Goal: Use online tool/utility: Utilize a website feature to perform a specific function

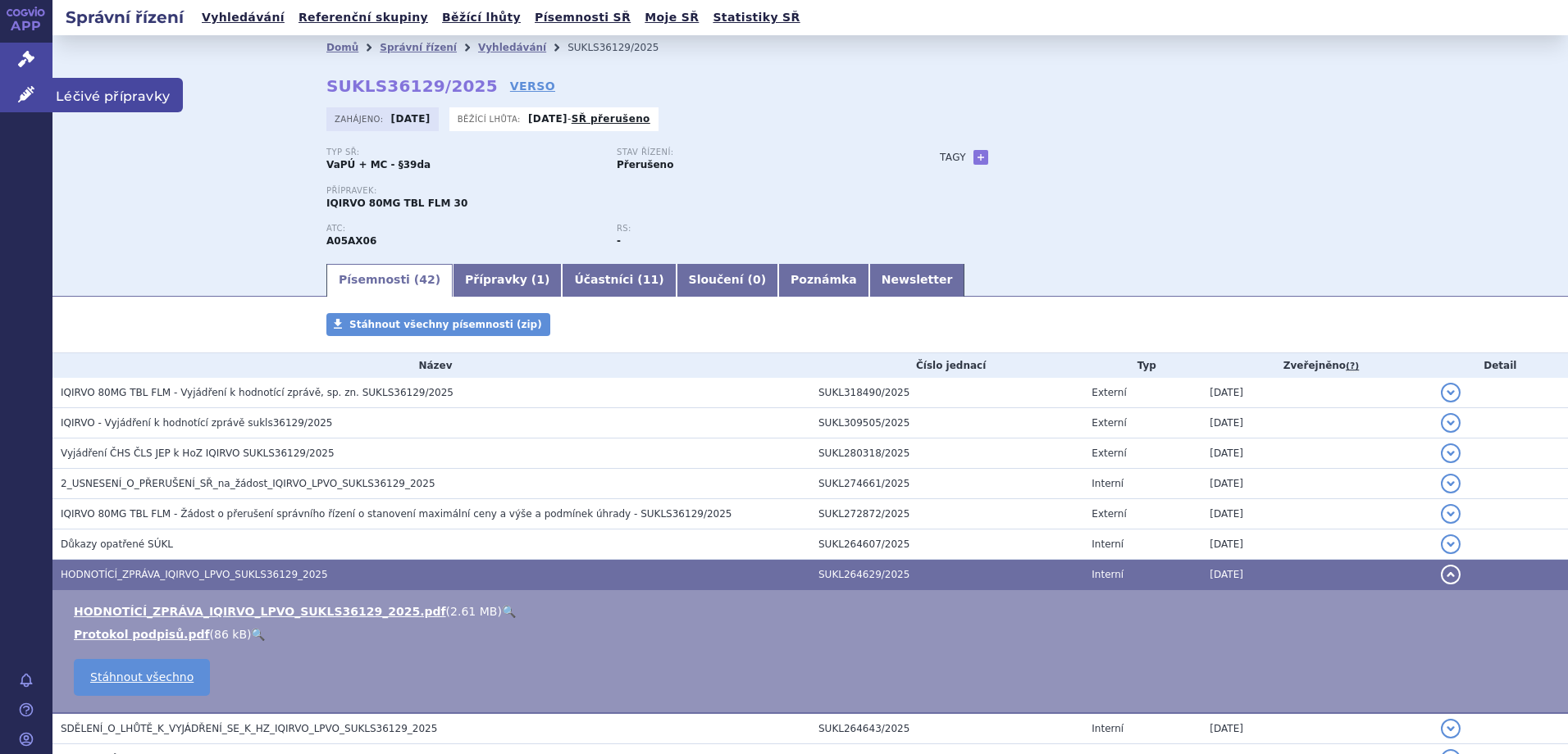
click at [90, 95] on span "Léčivé přípravky" at bounding box center [117, 95] width 130 height 35
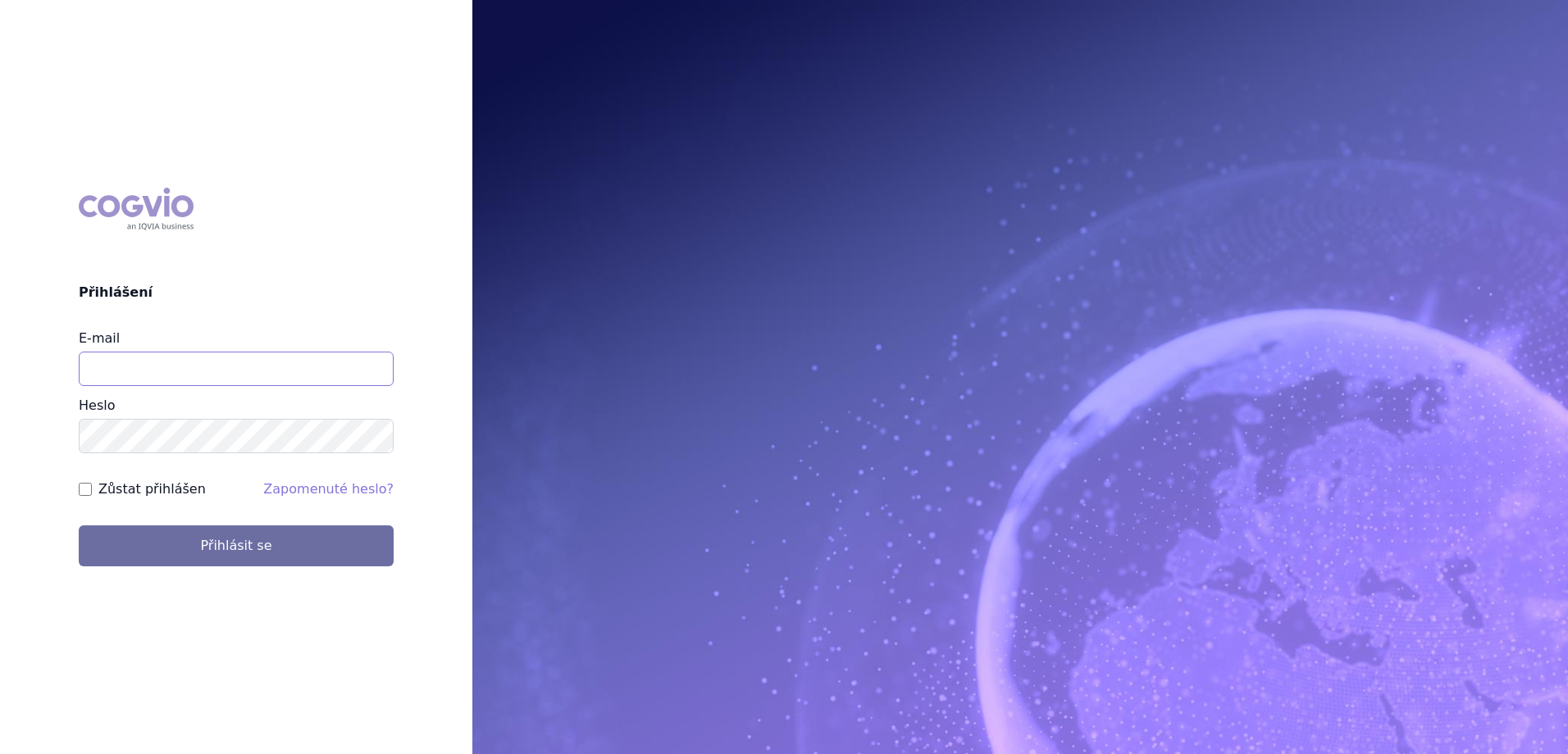
drag, startPoint x: 160, startPoint y: 356, endPoint x: 164, endPoint y: 380, distance: 24.3
click at [160, 356] on input "E-mail" at bounding box center [236, 368] width 315 height 35
type input "jan.strnad@ipsen.com"
click at [79, 526] on button "Přihlásit se" at bounding box center [236, 547] width 315 height 41
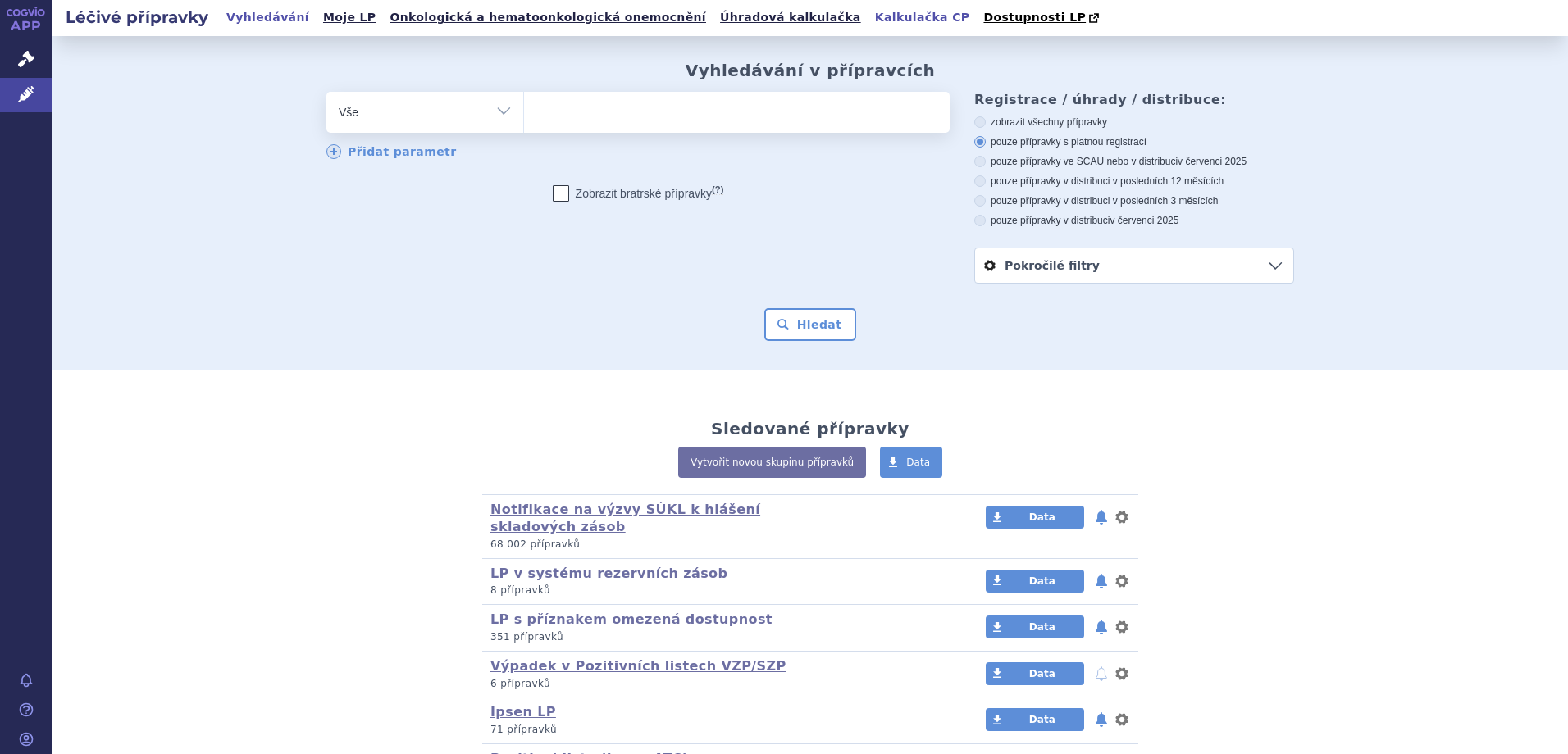
click at [870, 17] on link "Kalkulačka CP" at bounding box center [923, 18] width 105 height 22
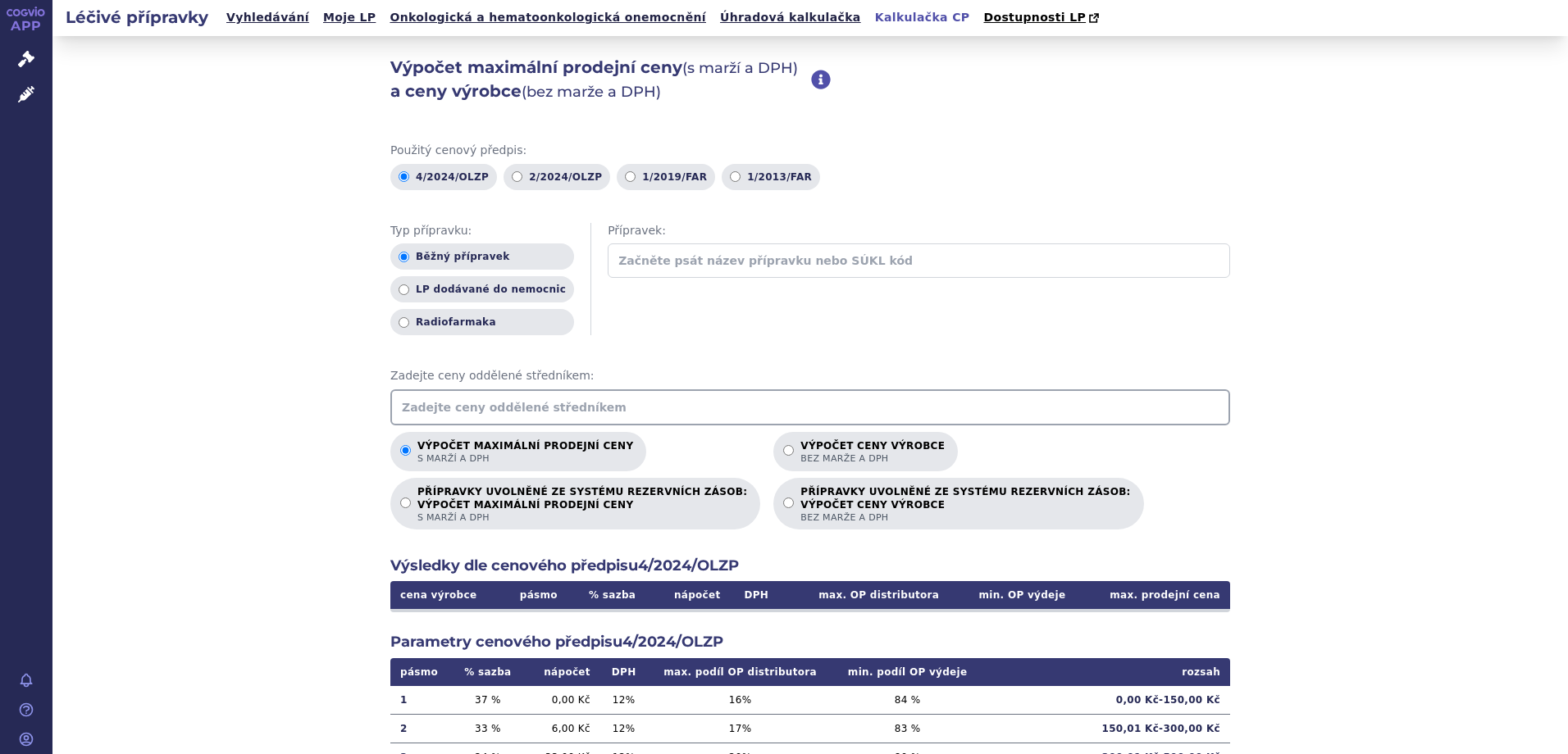
click at [619, 398] on input "text" at bounding box center [810, 408] width 840 height 37
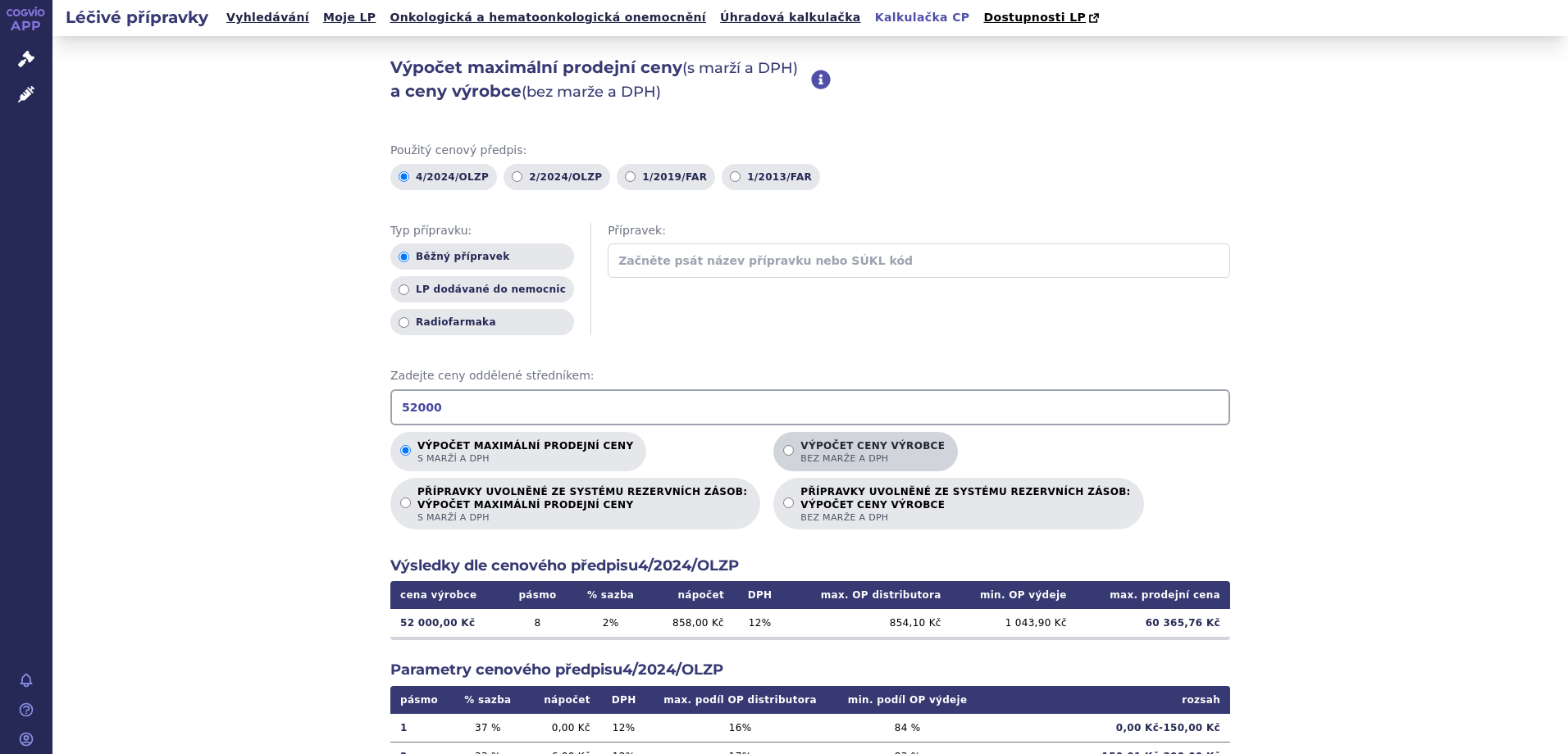
type input "52000"
click at [841, 444] on p "Výpočet ceny výrobce bez marže a DPH" at bounding box center [872, 452] width 144 height 25
click at [793, 445] on input "Výpočet ceny výrobce bez marže a DPH" at bounding box center [788, 450] width 11 height 11
radio input "true"
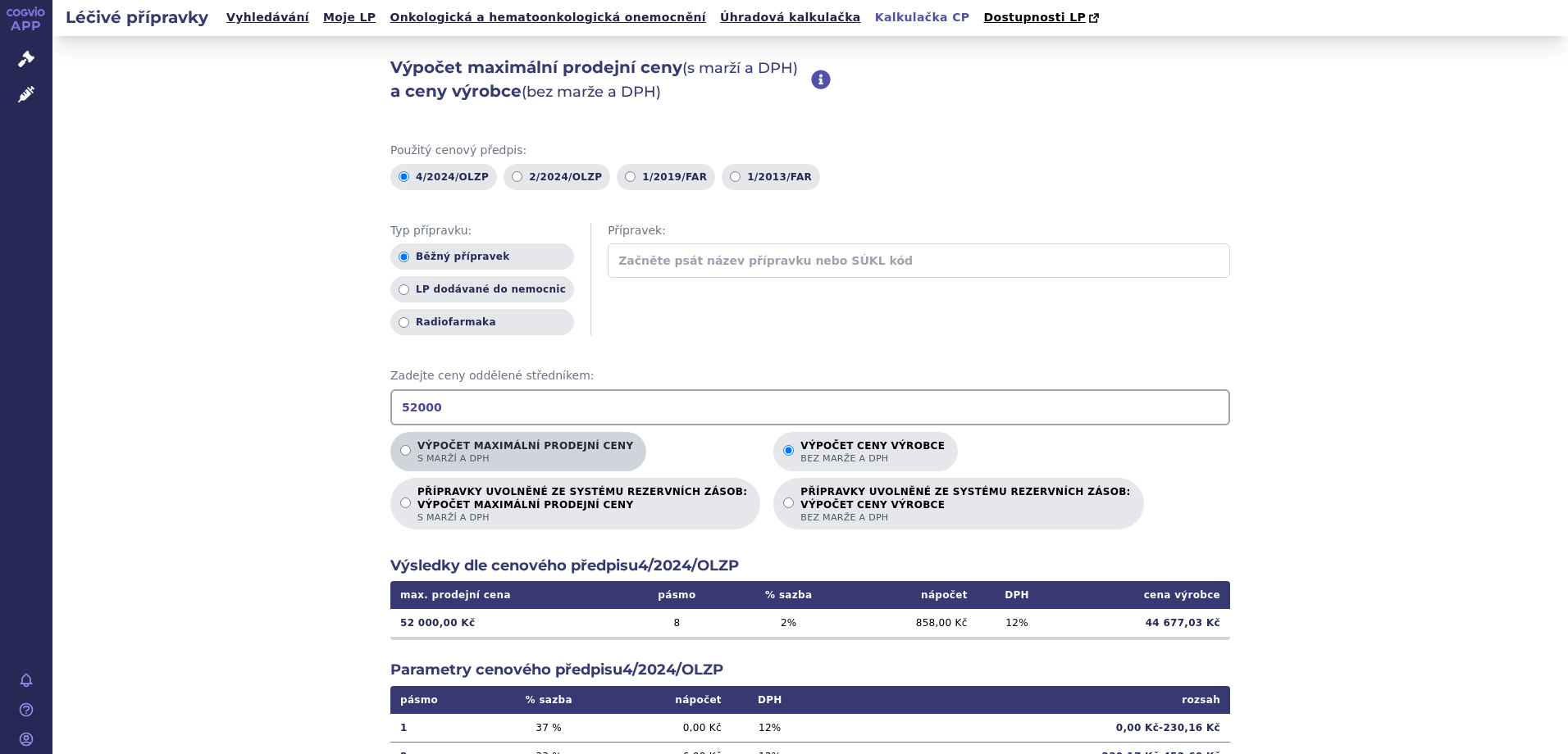
click at [522, 449] on p "Výpočet maximální prodejní ceny s marží a DPH" at bounding box center [525, 452] width 216 height 25
click at [411, 449] on input "Výpočet maximální prodejní ceny s marží a DPH" at bounding box center [405, 450] width 11 height 11
radio input "true"
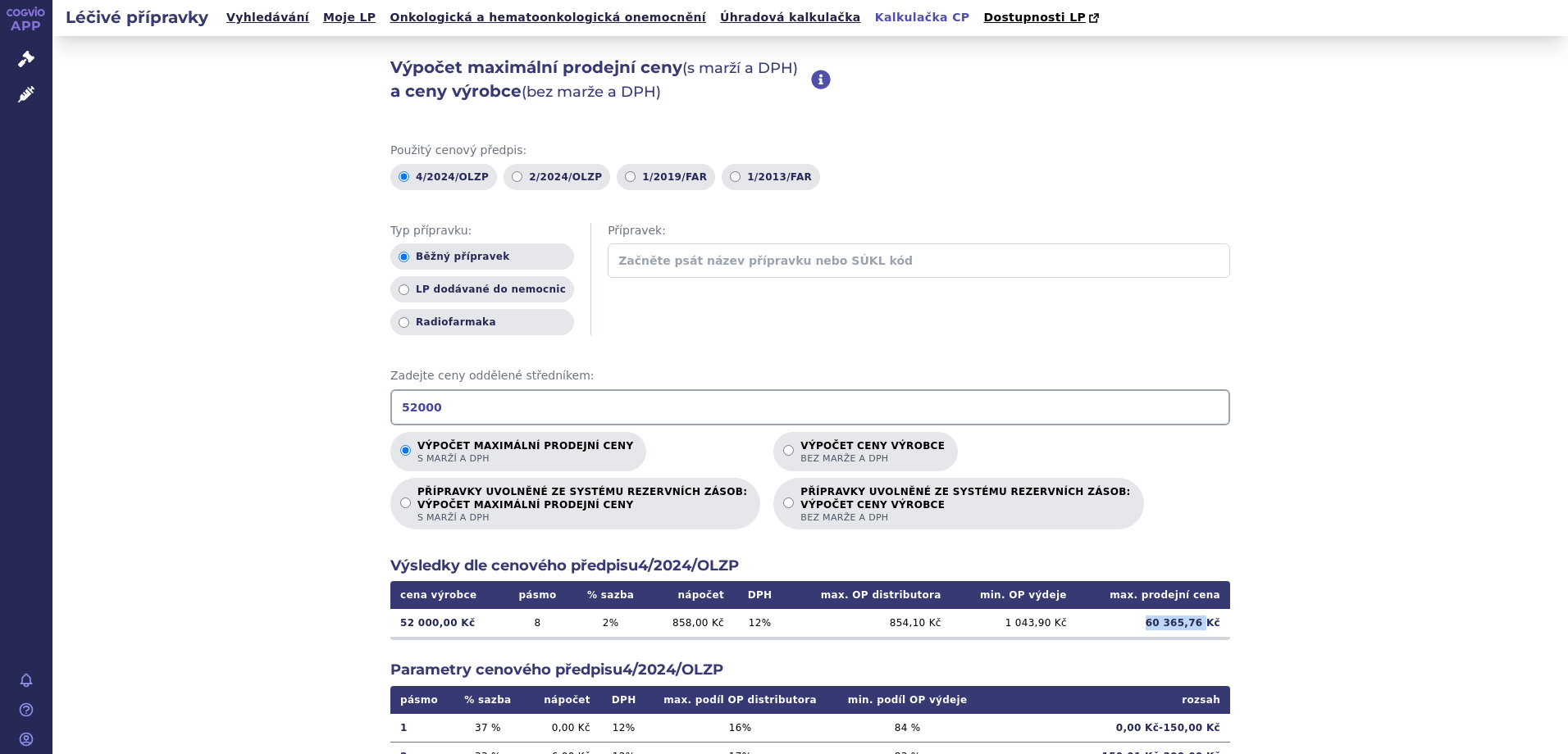
drag, startPoint x: 1152, startPoint y: 623, endPoint x: 1201, endPoint y: 623, distance: 49.0
click at [1201, 623] on td "60 365,76 Kč" at bounding box center [1153, 623] width 153 height 28
